Goal: Browse casually

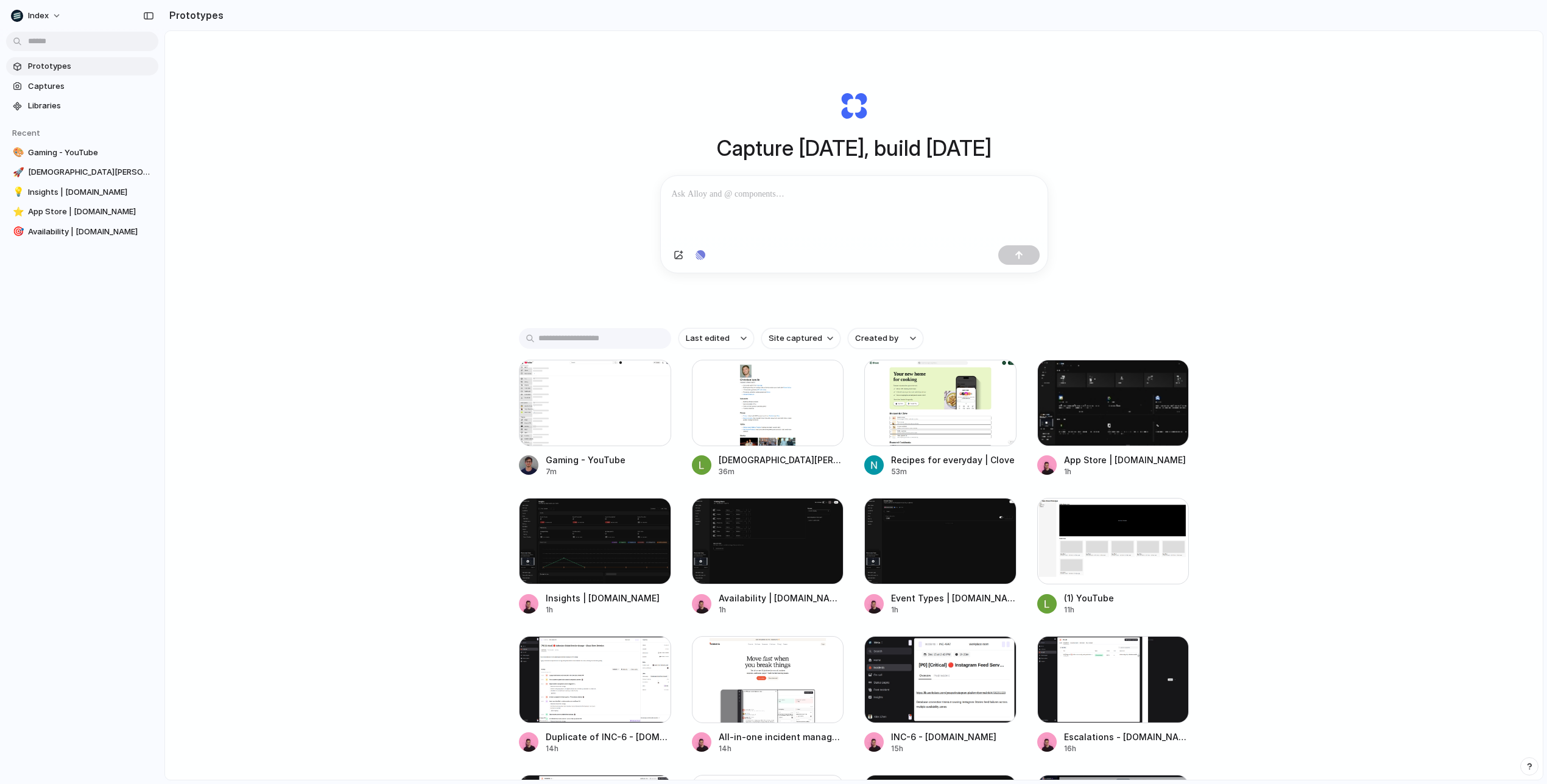
click at [1370, 473] on div "Capture [DATE], build [DATE] Clone web app Clone screenshot Start from existing…" at bounding box center [853, 438] width 1378 height 814
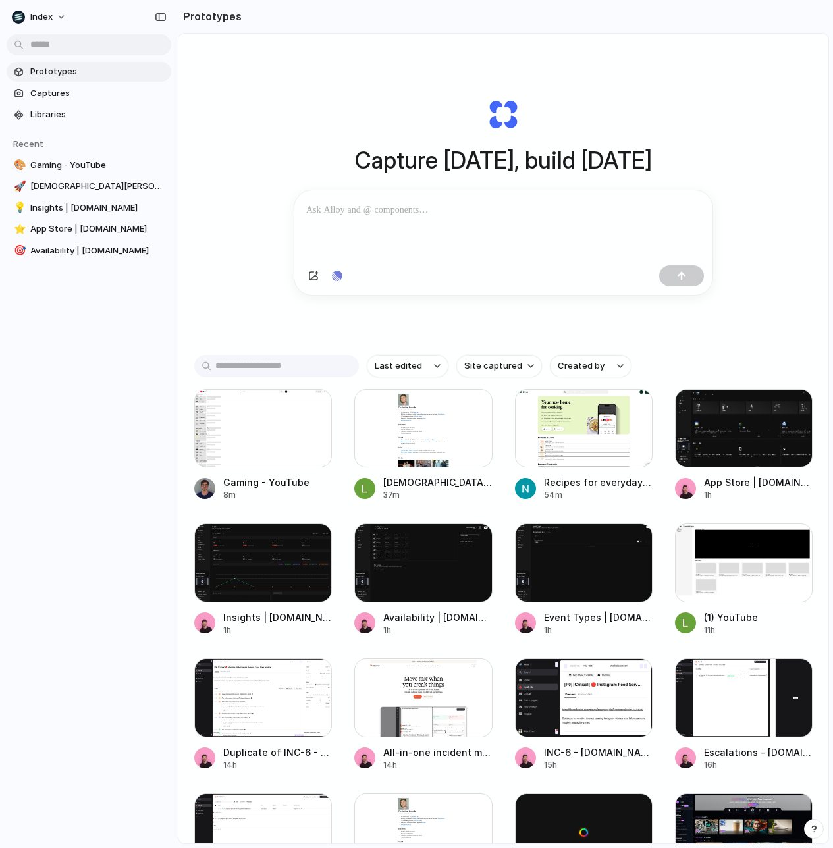
click at [764, 176] on div "Capture [DATE], build [DATE] Clone web app Clone screenshot Start from existing…" at bounding box center [503, 196] width 527 height 295
